Goal: Information Seeking & Learning: Learn about a topic

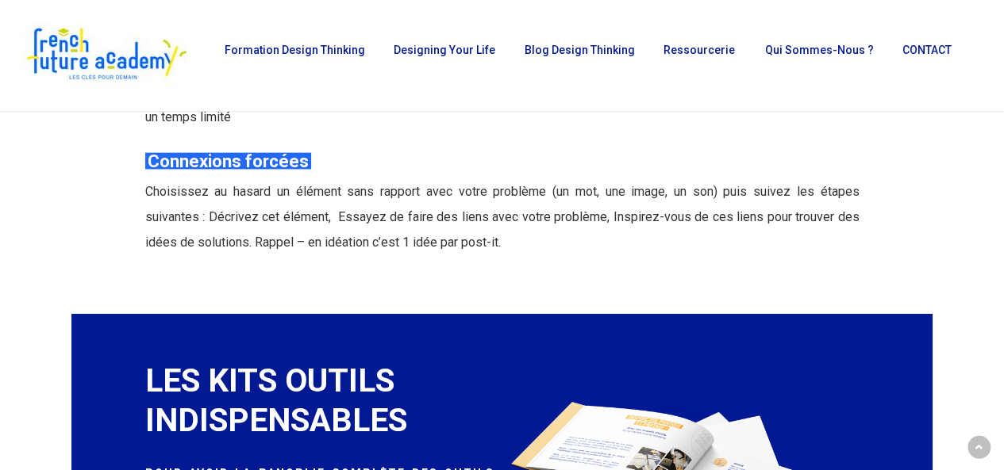
scroll to position [4368, 0]
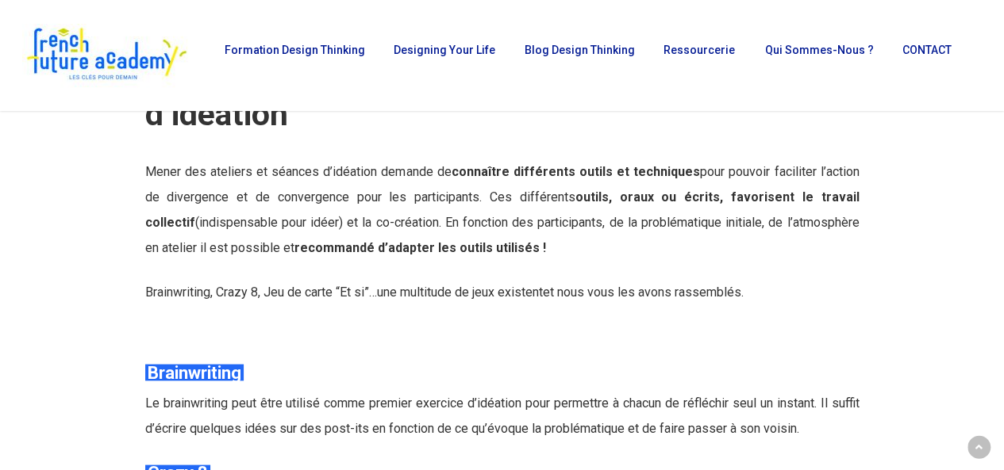
click at [524, 291] on link "une multitude de jeux existent" at bounding box center [460, 291] width 166 height 15
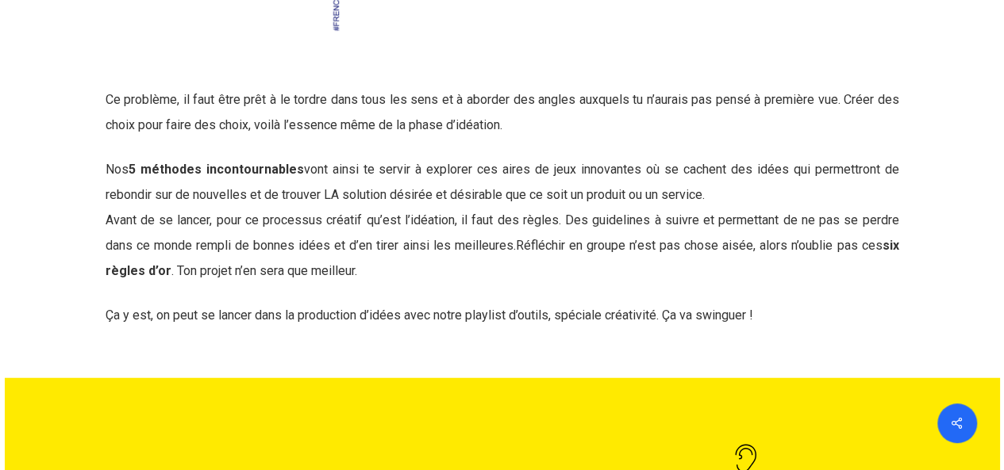
scroll to position [1066, 0]
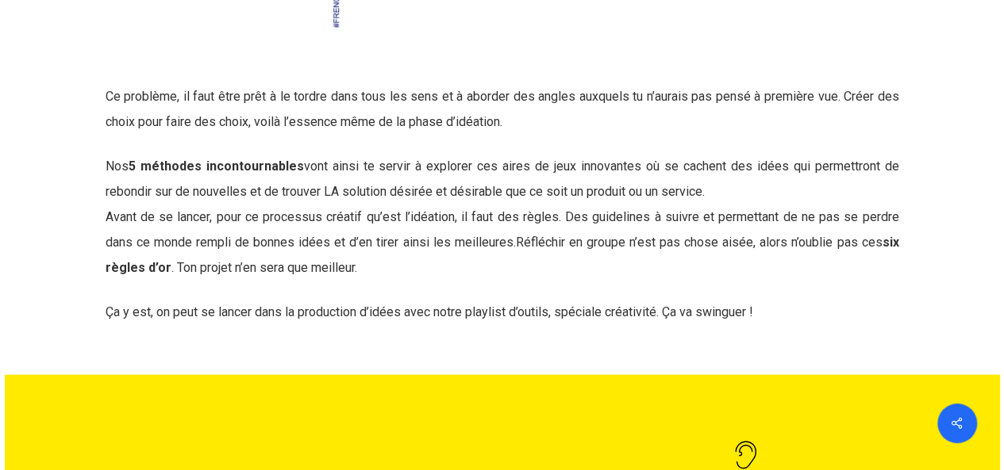
drag, startPoint x: 1010, startPoint y: 464, endPoint x: 720, endPoint y: 421, distance: 293.5
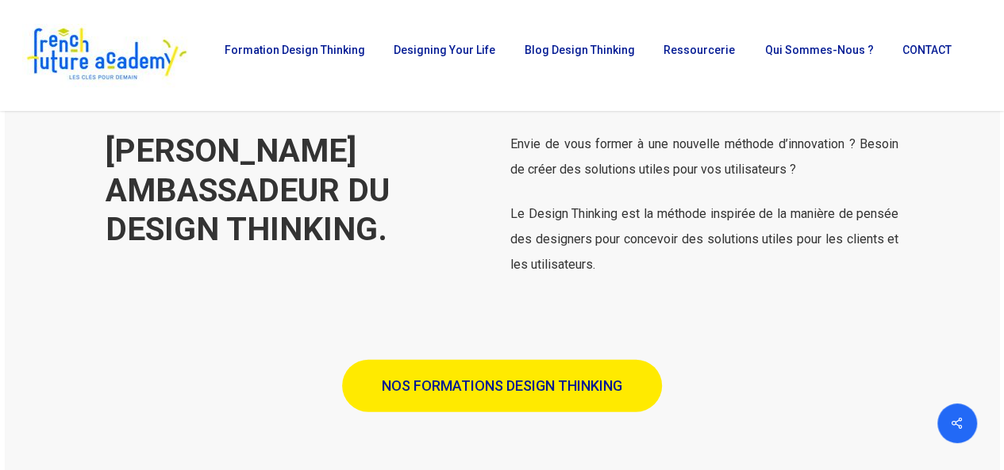
scroll to position [4287, 0]
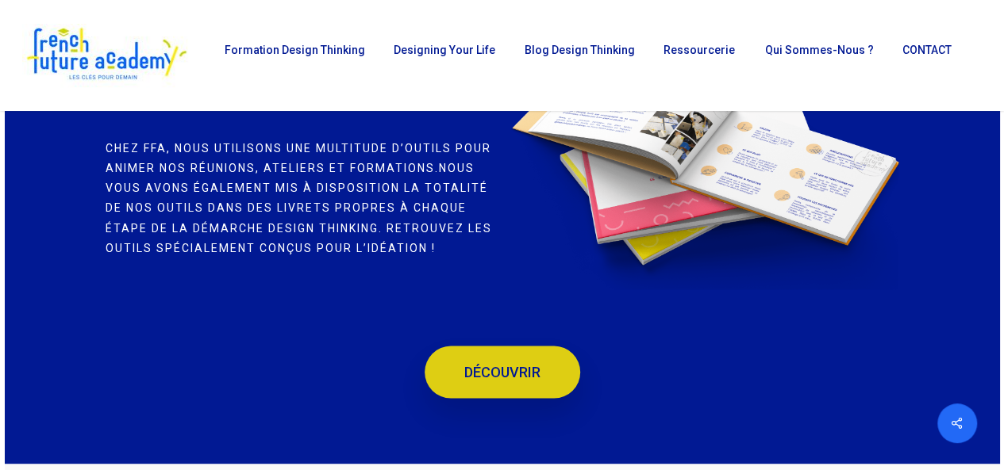
click at [487, 364] on span "DÉCOUVRIR" at bounding box center [502, 372] width 76 height 16
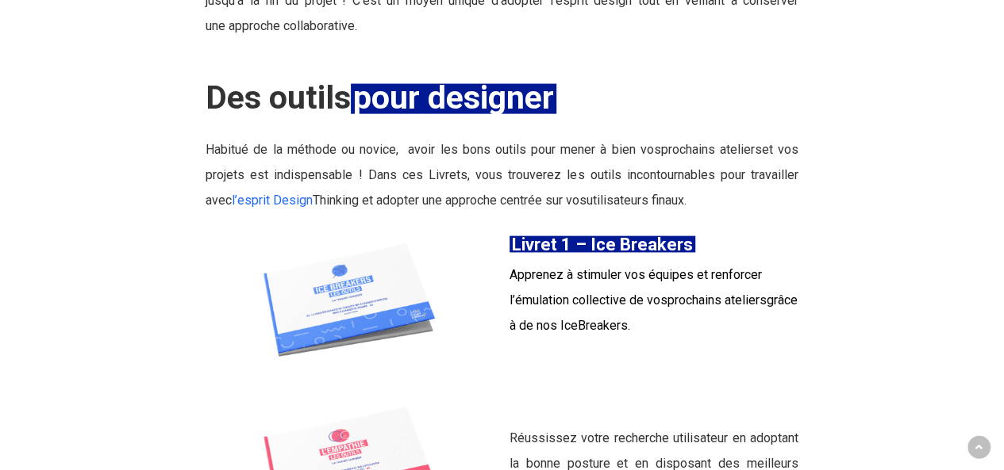
scroll to position [2057, 0]
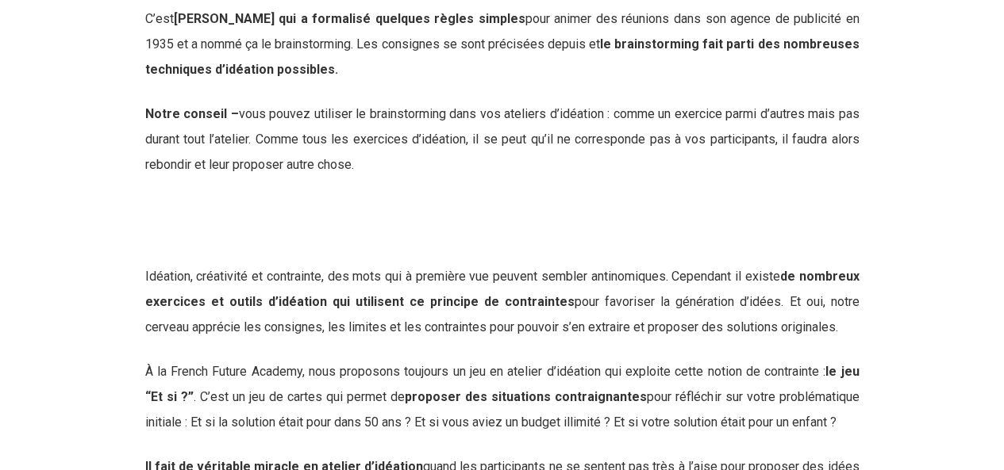
scroll to position [6014, 0]
